Goal: Task Accomplishment & Management: Use online tool/utility

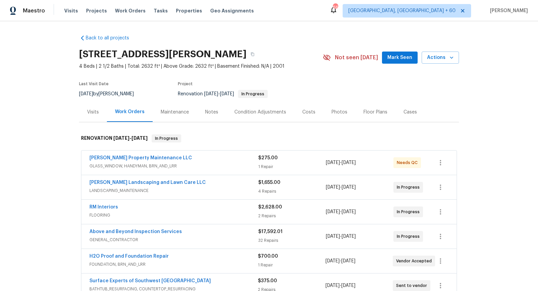
click at [179, 164] on span "GLASS_WINDOW, HANDYMAN, BRN_AND_LRR" at bounding box center [174, 166] width 169 height 7
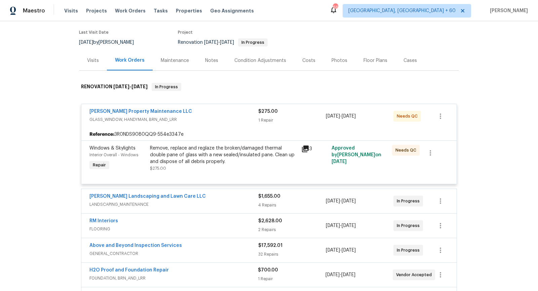
scroll to position [92, 0]
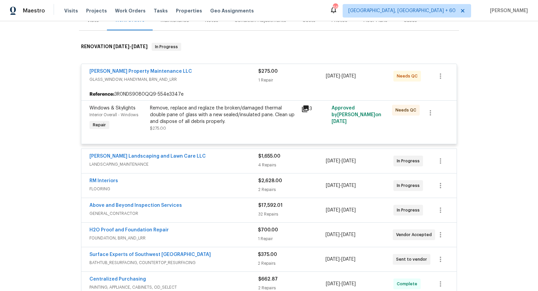
click at [226, 164] on span "LANDSCAPING_MAINTENANCE" at bounding box center [174, 164] width 169 height 7
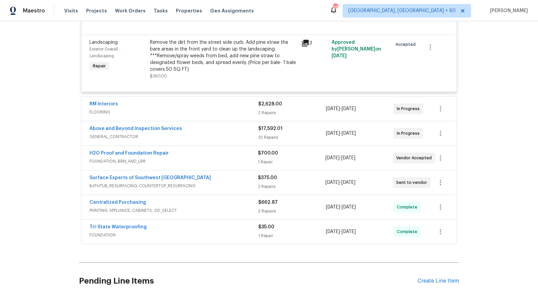
scroll to position [146, 0]
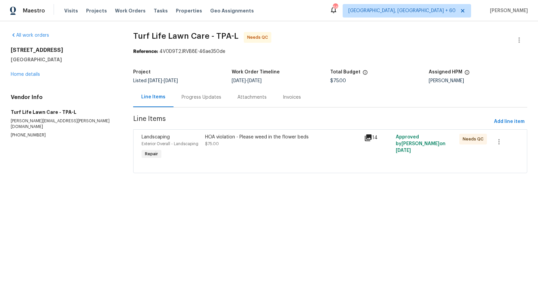
click at [366, 137] on icon at bounding box center [368, 138] width 8 height 8
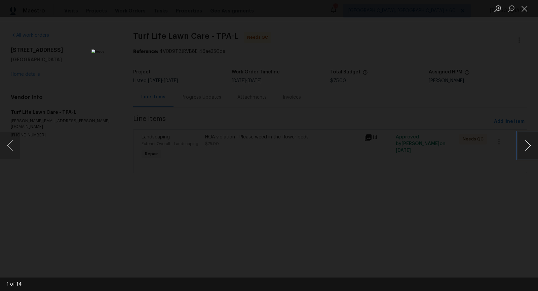
click at [528, 145] on button "Next image" at bounding box center [528, 145] width 20 height 27
click at [534, 138] on button "Next image" at bounding box center [528, 145] width 20 height 27
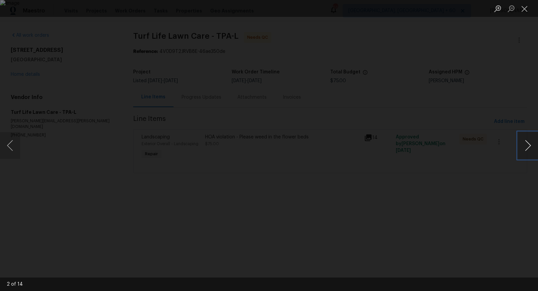
click at [534, 138] on button "Next image" at bounding box center [528, 145] width 20 height 27
click at [528, 145] on button "Next image" at bounding box center [528, 145] width 20 height 27
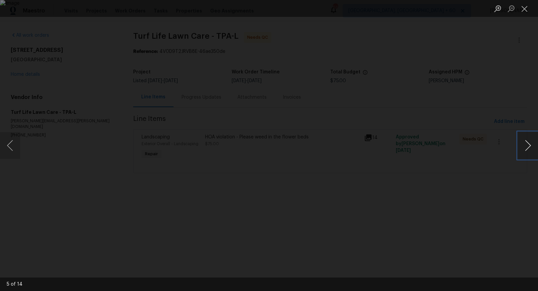
click at [527, 148] on button "Next image" at bounding box center [528, 145] width 20 height 27
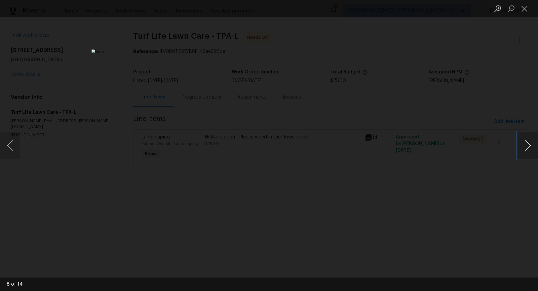
click at [527, 148] on button "Next image" at bounding box center [528, 145] width 20 height 27
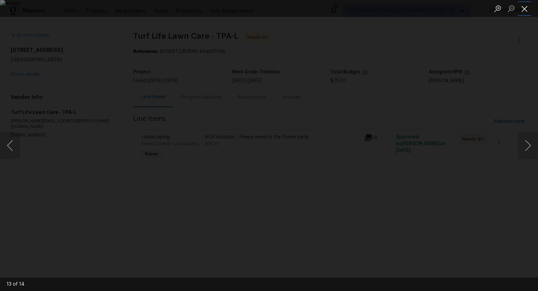
click at [529, 8] on button "Close lightbox" at bounding box center [524, 9] width 13 height 12
